Goal: Task Accomplishment & Management: Use online tool/utility

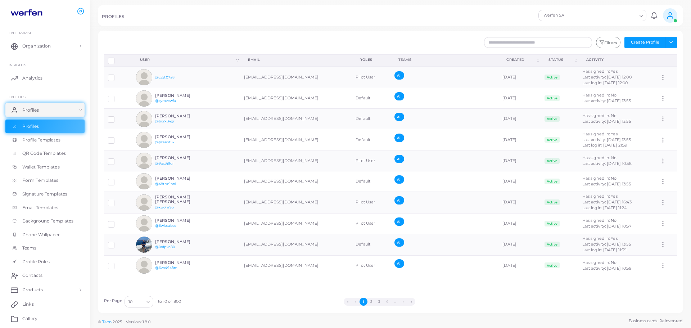
drag, startPoint x: 405, startPoint y: 44, endPoint x: 418, endPoint y: 38, distance: 14.2
click at [406, 43] on div "Filters Create Profile Toggle dropdown Import Profiles Invite Profiles Export P…" at bounding box center [439, 43] width 484 height 12
click at [578, 15] on div "Werfen SA" at bounding box center [589, 14] width 96 height 9
click at [236, 22] on div "PROFILES Werfen SA Loading... Create new workspace Werfen SA Werfen SA Werfen N…" at bounding box center [390, 15] width 585 height 21
click at [669, 14] on icon at bounding box center [670, 16] width 8 height 8
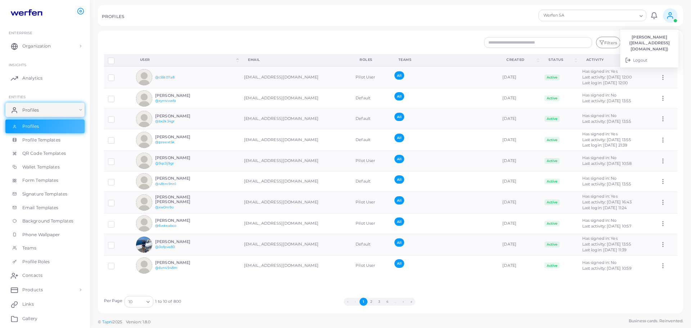
click at [669, 14] on icon at bounding box center [670, 16] width 8 height 8
click at [80, 46] on link "Organization" at bounding box center [44, 46] width 79 height 14
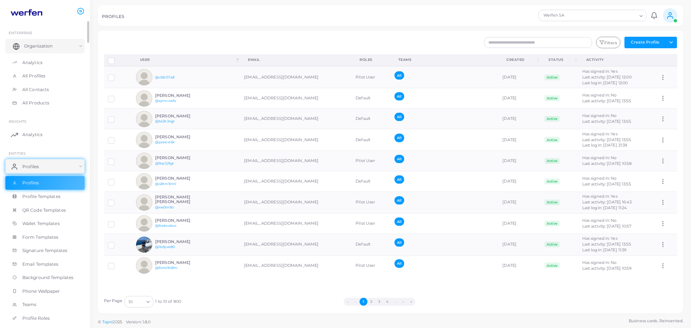
click at [82, 44] on link "Organization" at bounding box center [44, 46] width 79 height 14
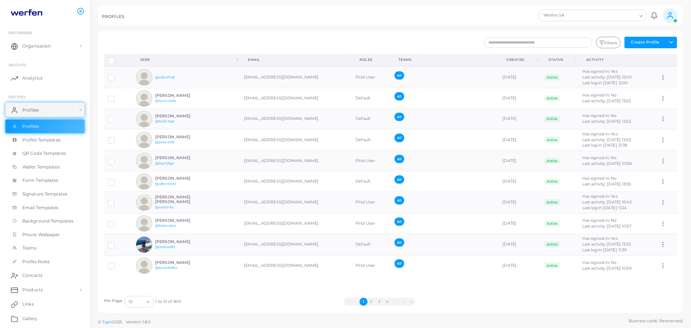
click at [128, 15] on div "PROFILES" at bounding box center [319, 17] width 434 height 7
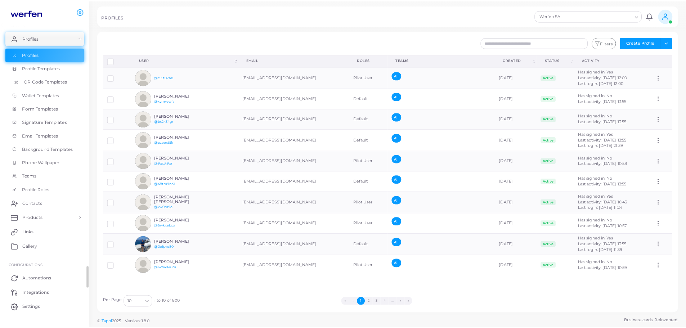
scroll to position [85, 0]
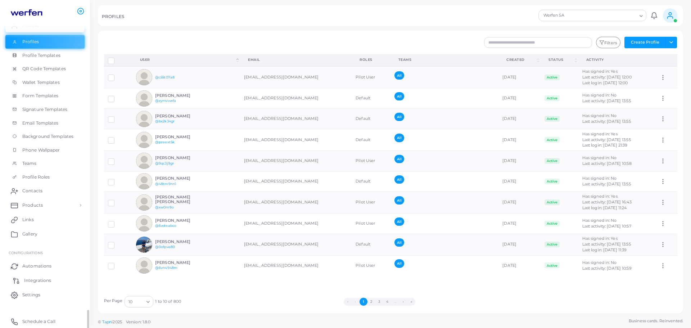
click at [32, 281] on span "Integrations" at bounding box center [37, 280] width 27 height 6
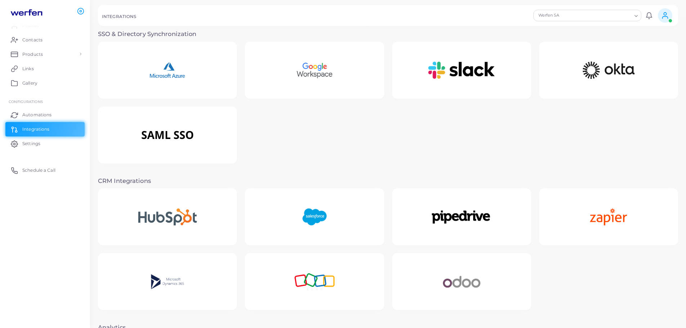
click at [160, 66] on img at bounding box center [167, 70] width 64 height 45
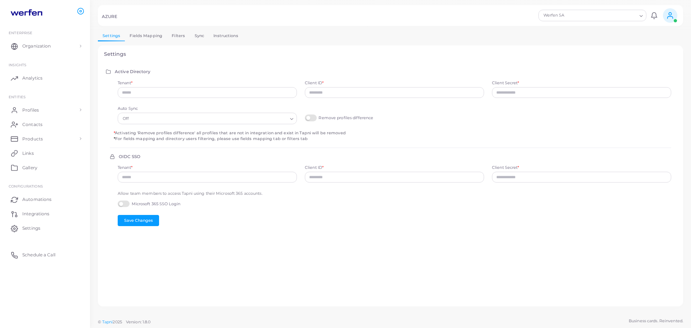
type input "**********"
click at [199, 38] on link "Sync" at bounding box center [199, 36] width 19 height 10
